Goal: Transaction & Acquisition: Book appointment/travel/reservation

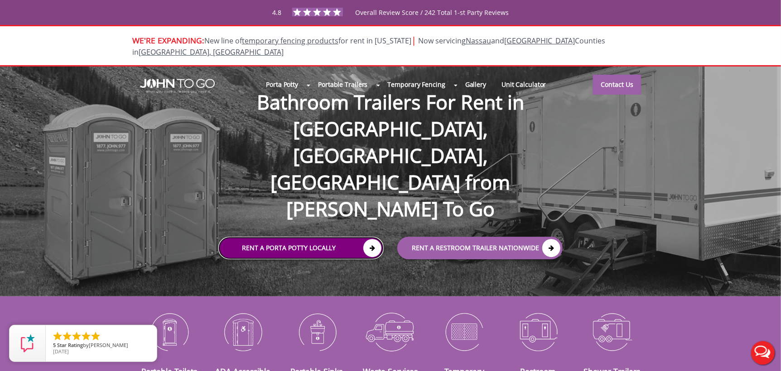
click at [286, 237] on link "Rent a Porta Potty Locally" at bounding box center [300, 248] width 165 height 23
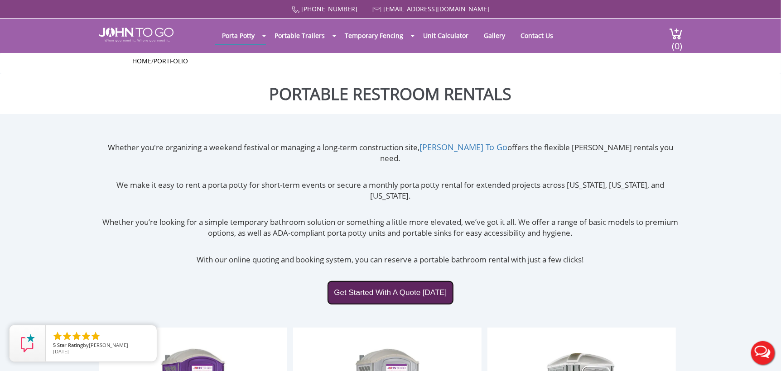
click at [402, 281] on link "Get Started With A Quote Today" at bounding box center [390, 293] width 126 height 24
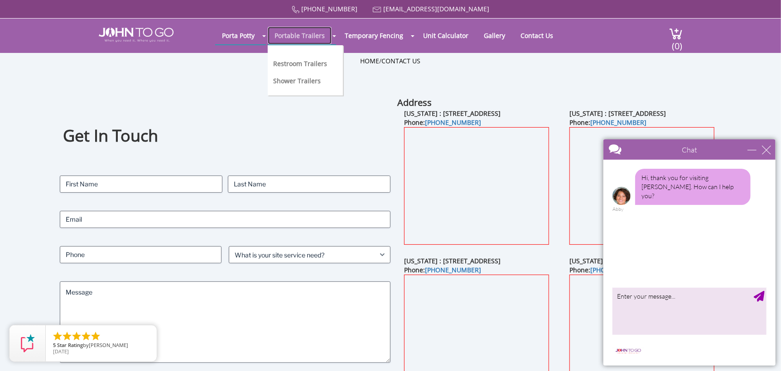
click at [298, 33] on link "Portable Trailers" at bounding box center [300, 36] width 64 height 18
